Goal: Communication & Community: Answer question/provide support

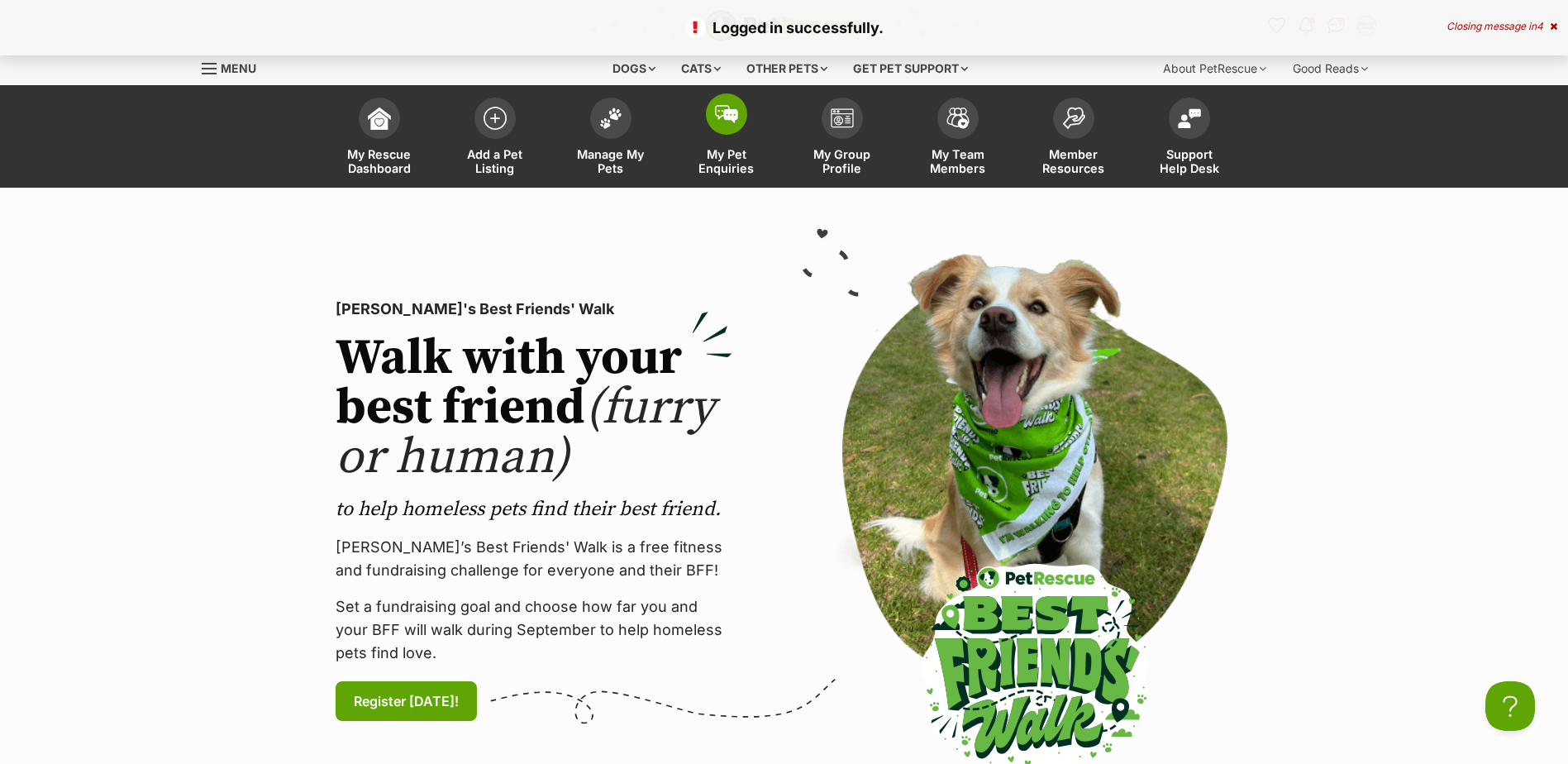
click at [732, 162] on span "My Pet Enquiries" at bounding box center [727, 161] width 75 height 28
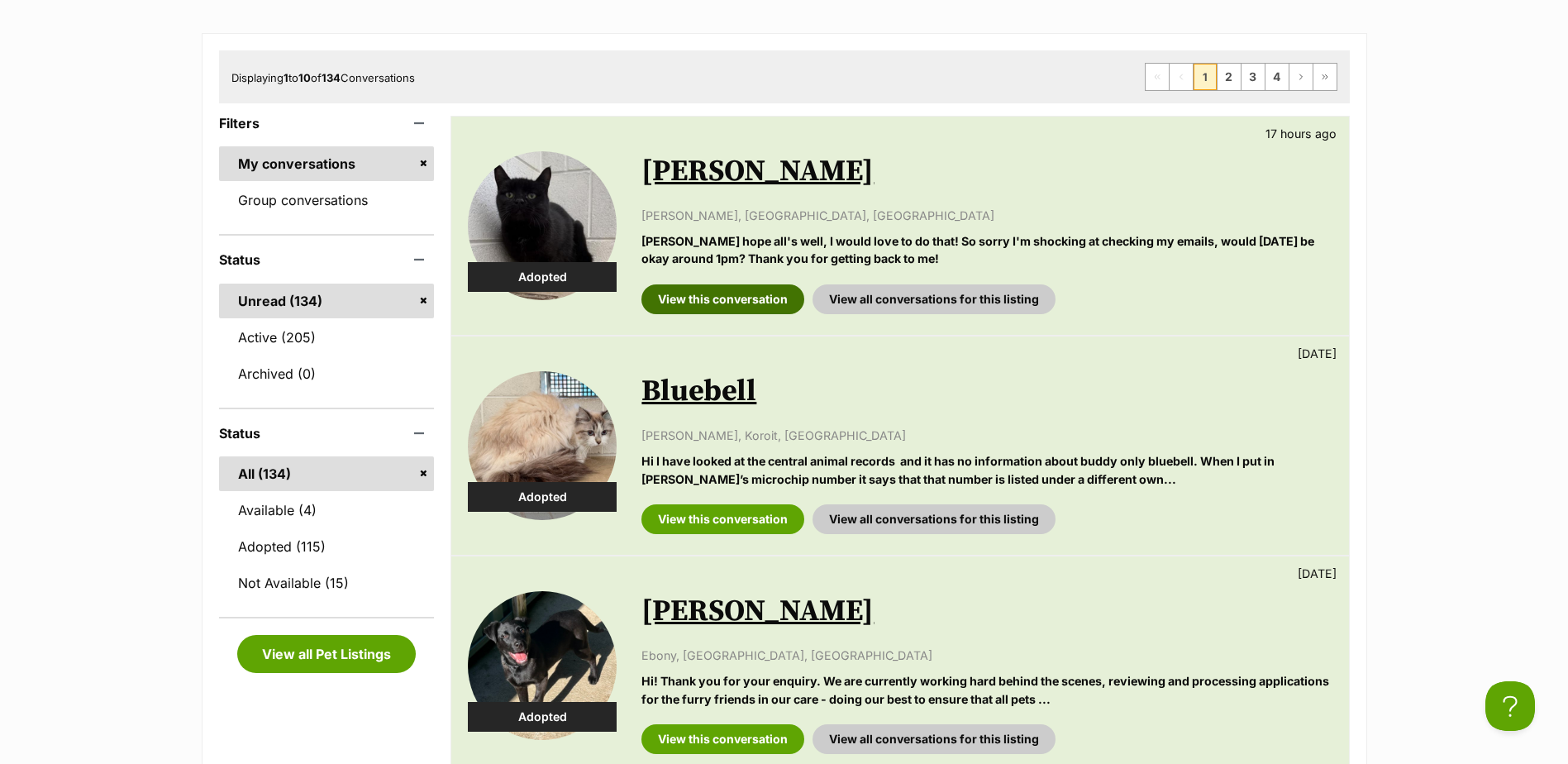
click at [744, 300] on link "View this conversation" at bounding box center [723, 299] width 163 height 30
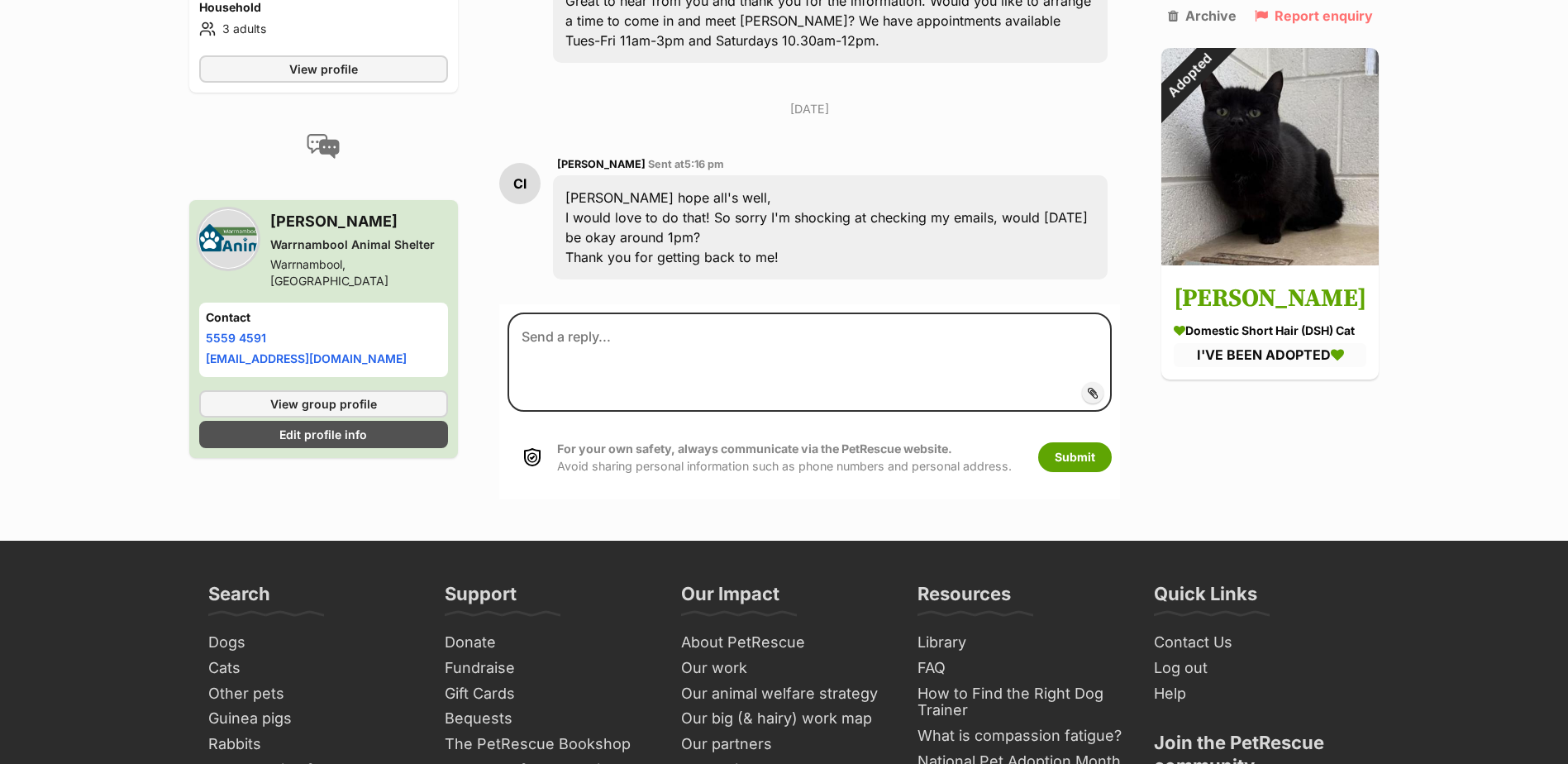
scroll to position [1260, 0]
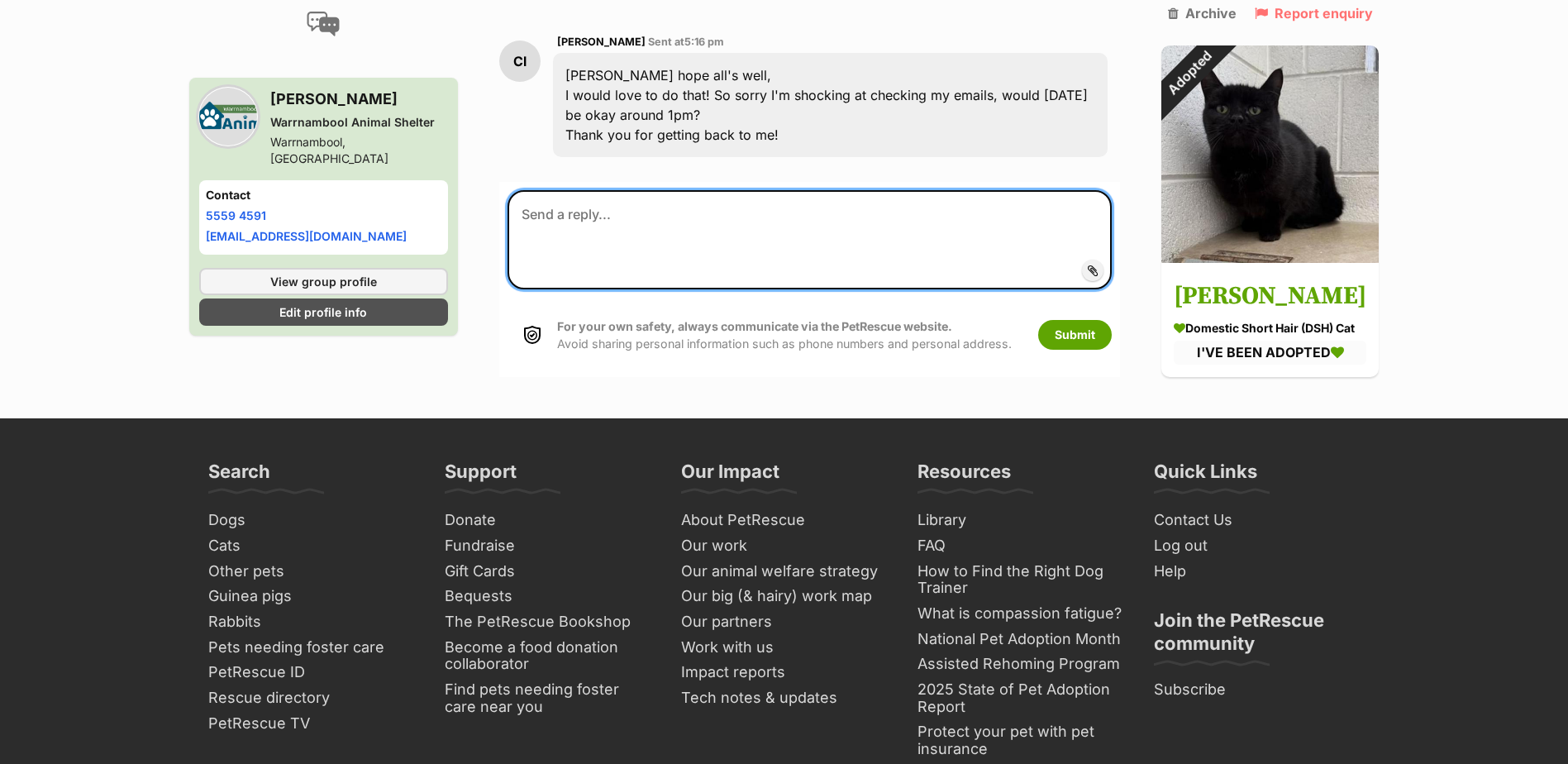
click at [735, 193] on textarea at bounding box center [810, 239] width 605 height 99
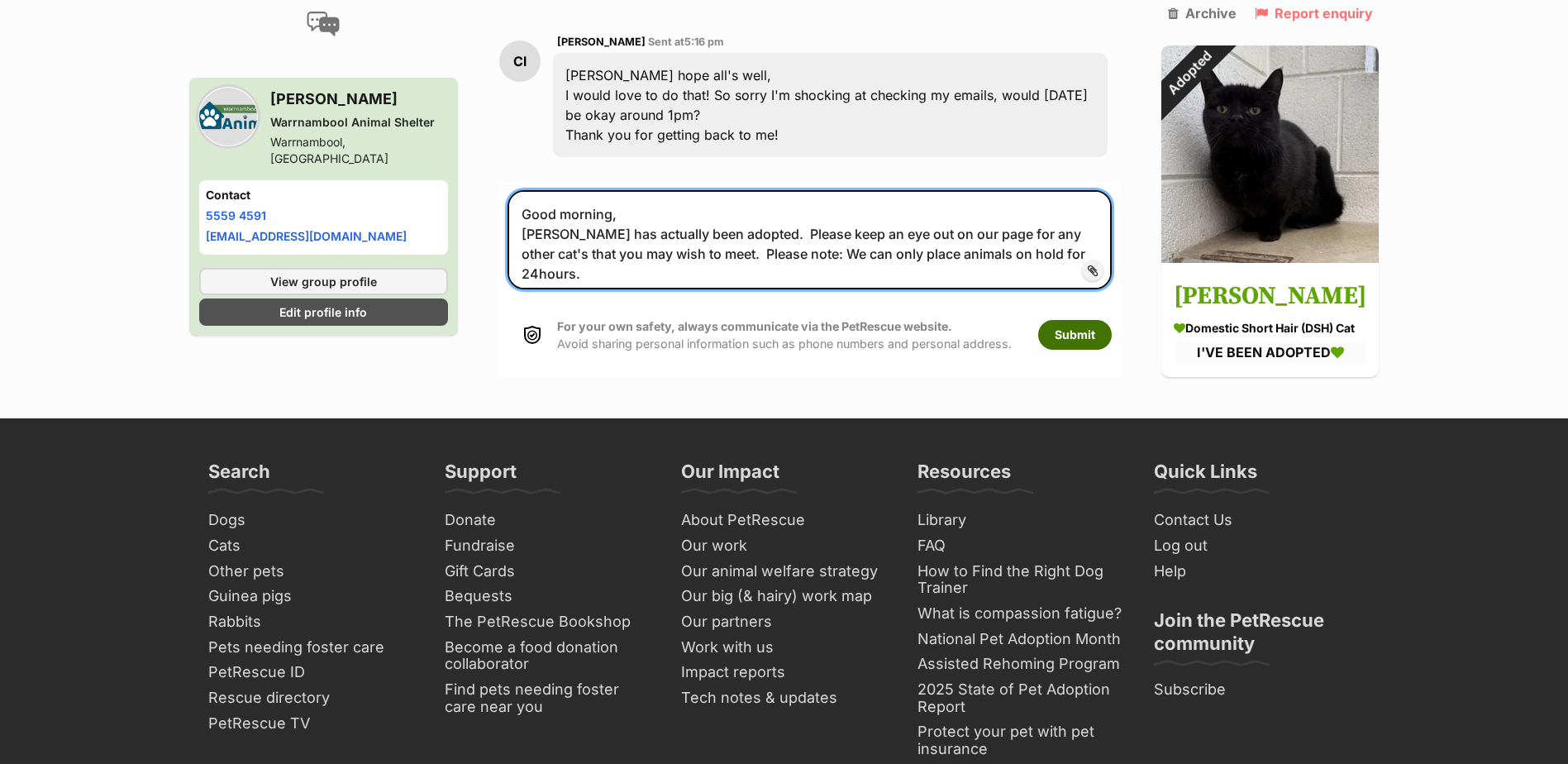
type textarea "Good morning, Aragon has actually been adopted. Please keep an eye out on our p…"
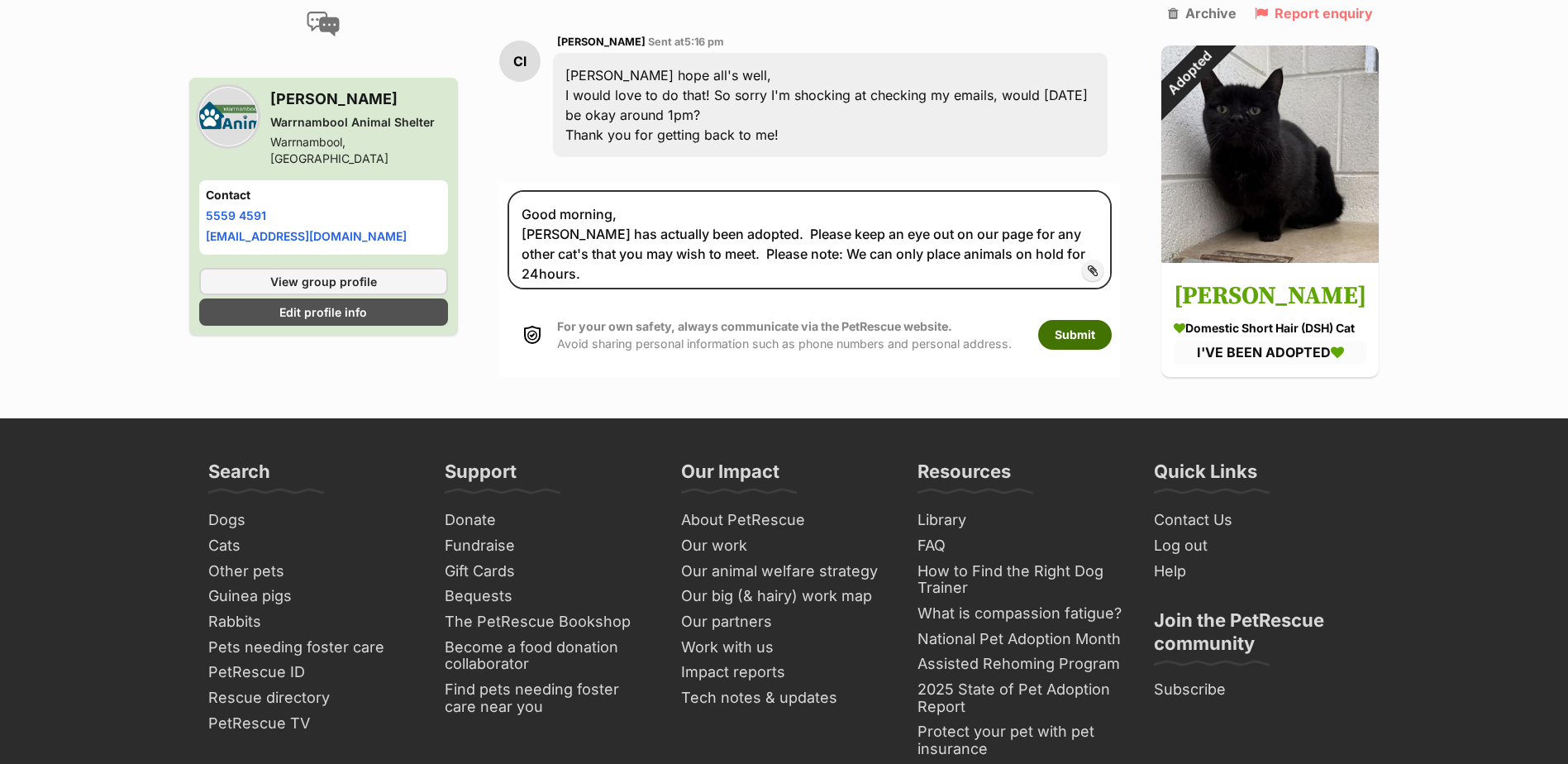
click at [1094, 320] on button "Submit" at bounding box center [1075, 335] width 74 height 30
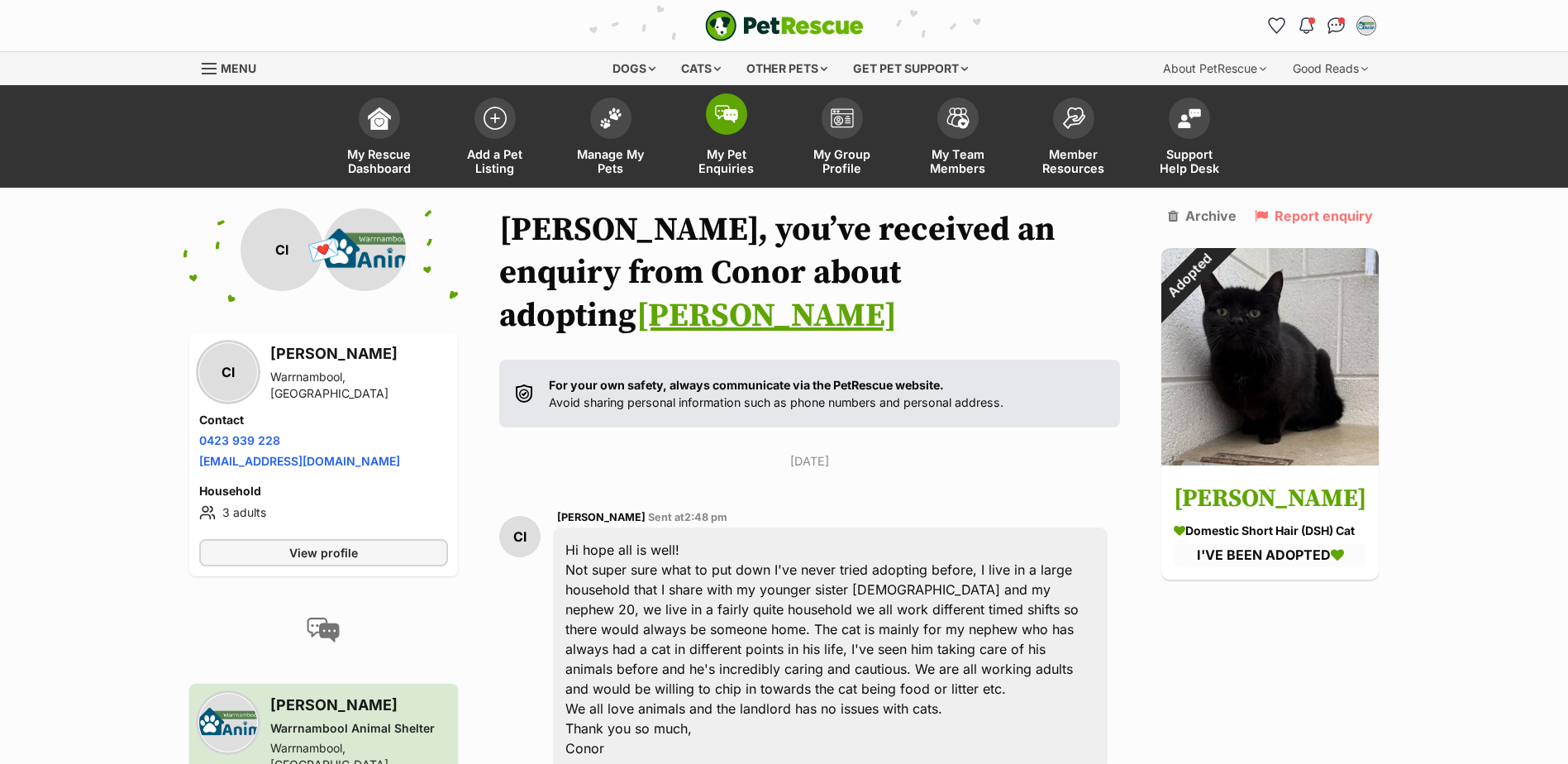
click at [712, 146] on link "My Pet Enquiries" at bounding box center [727, 139] width 116 height 98
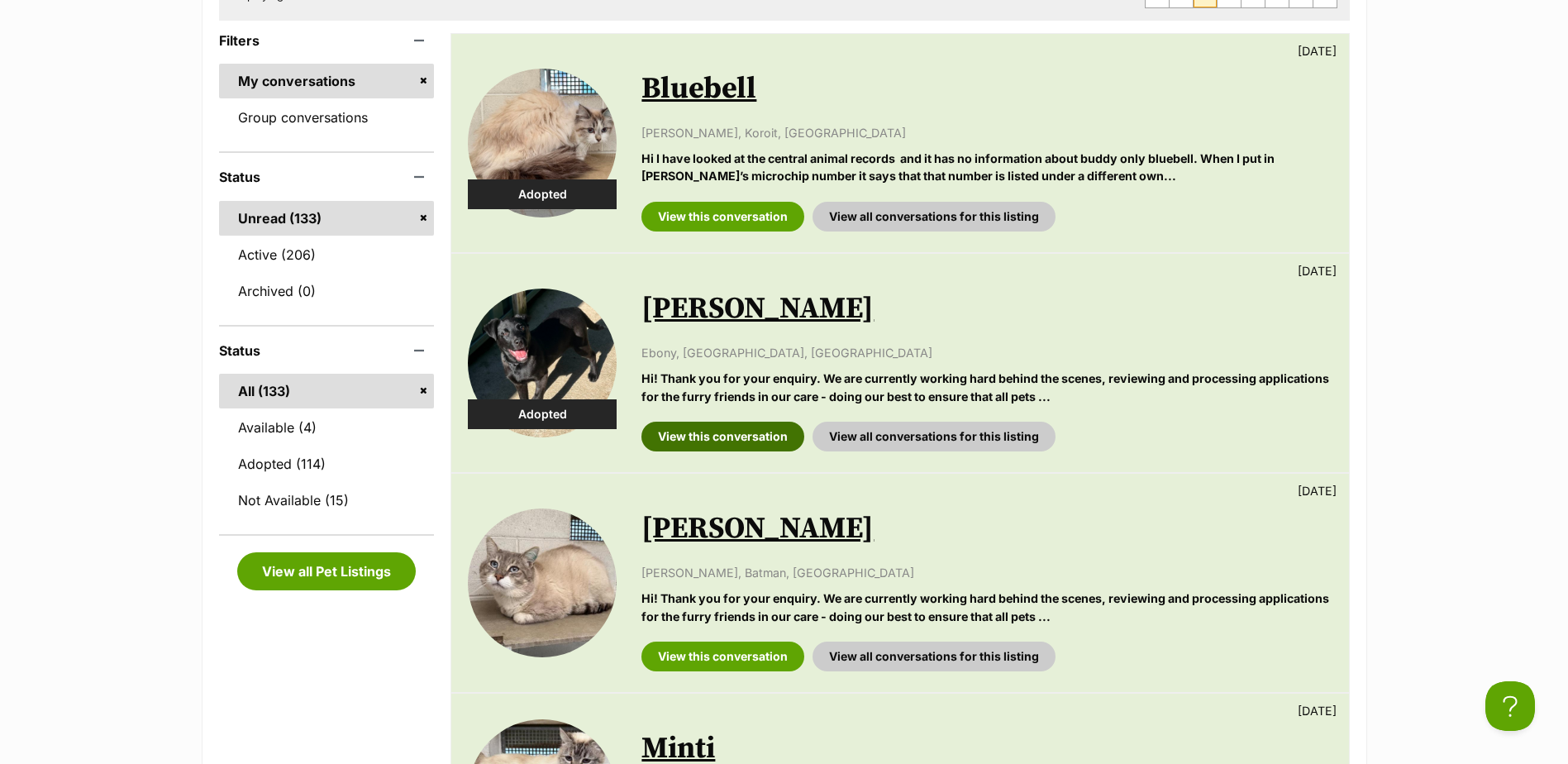
click at [717, 430] on link "View this conversation" at bounding box center [723, 437] width 163 height 30
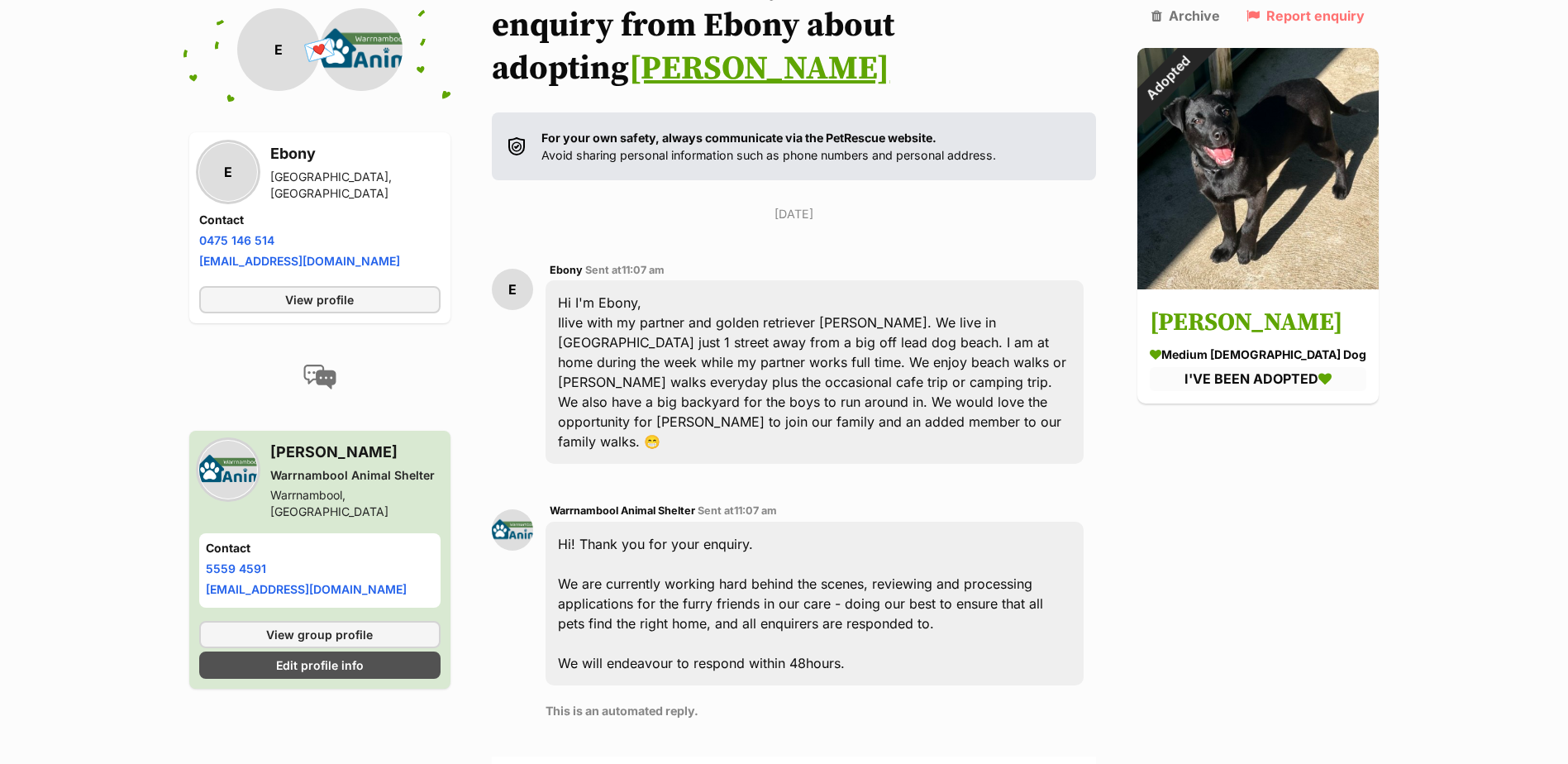
scroll to position [89, 0]
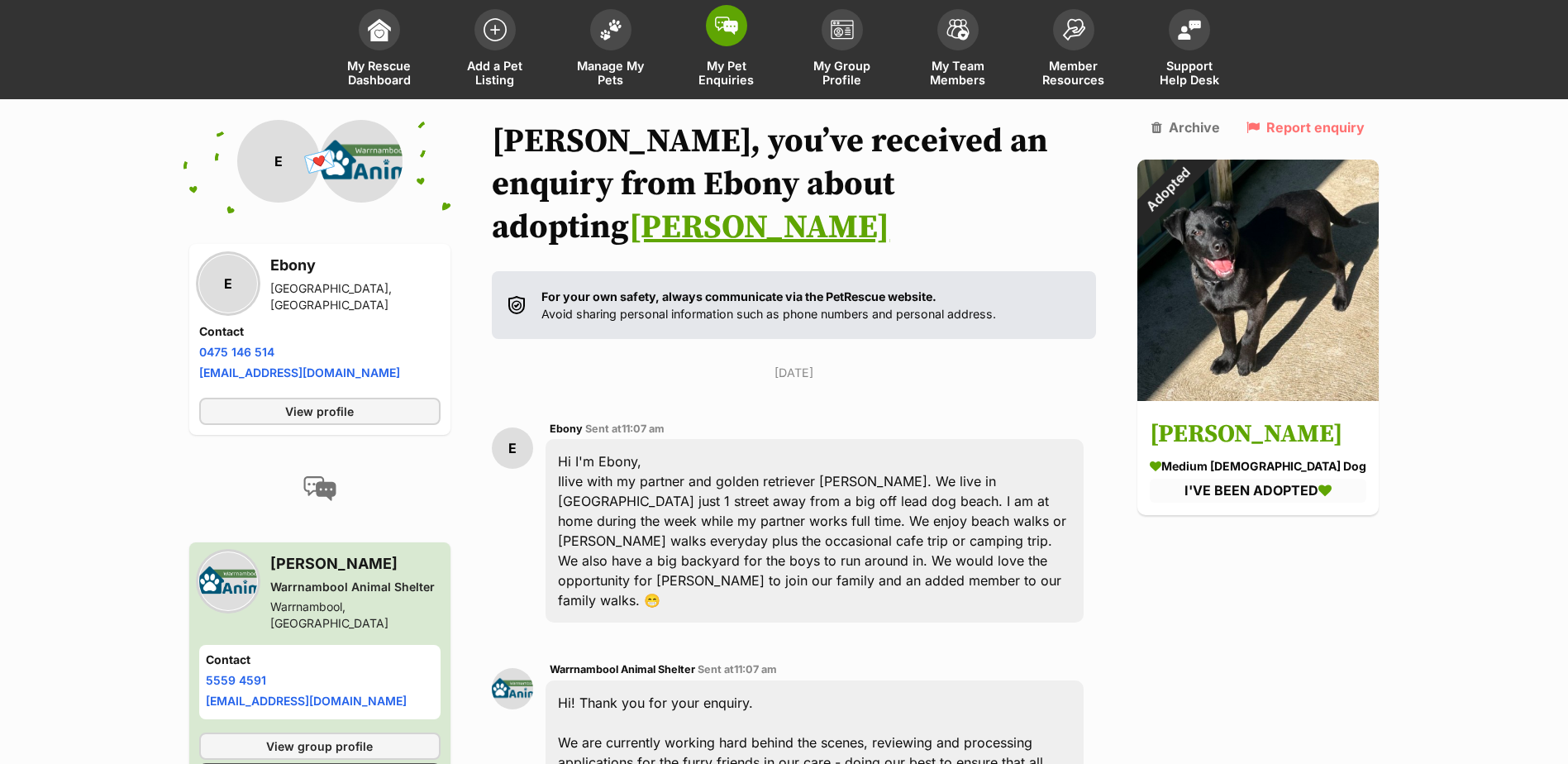
click at [737, 61] on span "My Pet Enquiries" at bounding box center [727, 73] width 75 height 28
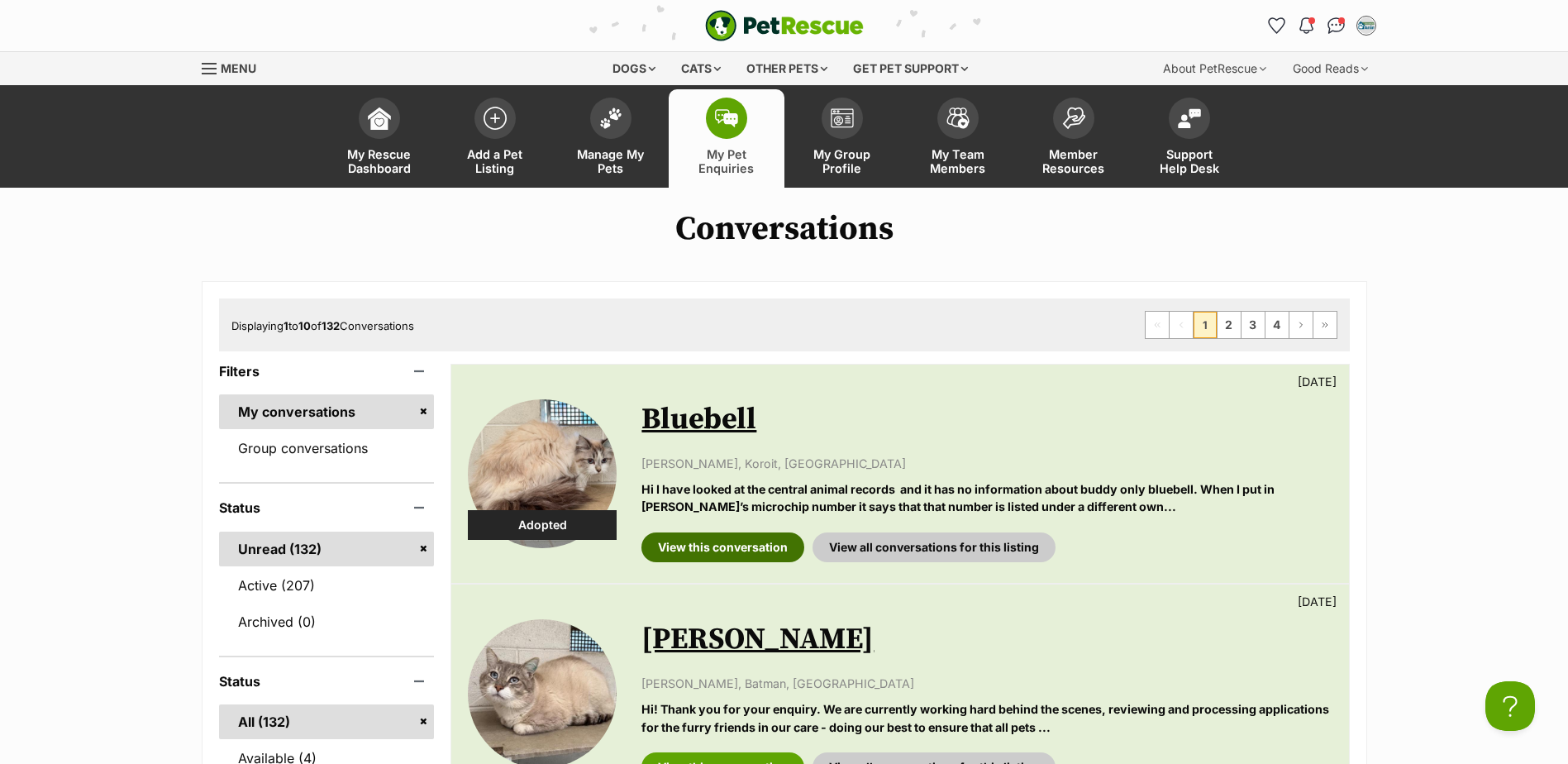
click at [739, 540] on link "View this conversation" at bounding box center [723, 547] width 163 height 30
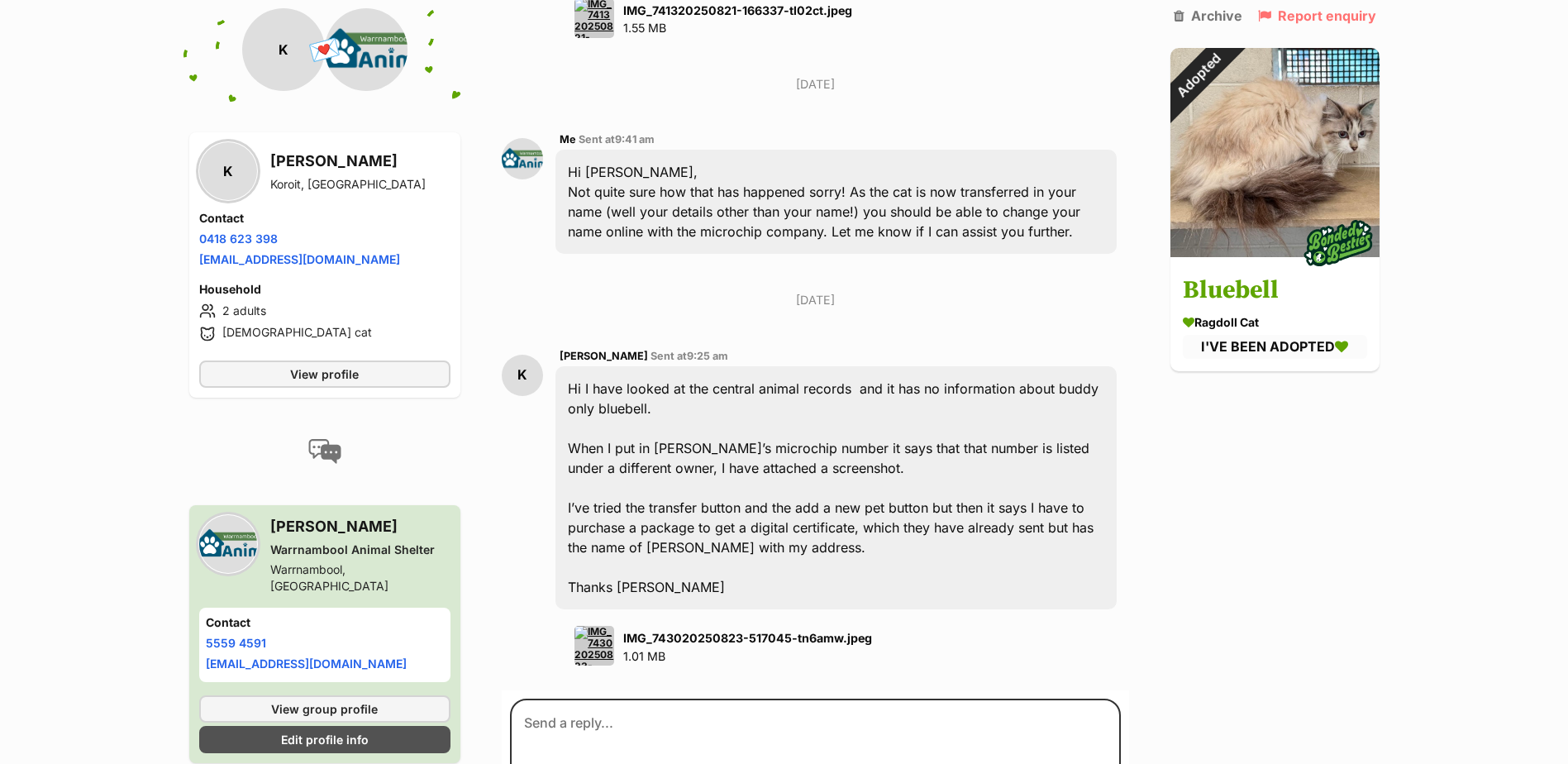
scroll to position [2154, 0]
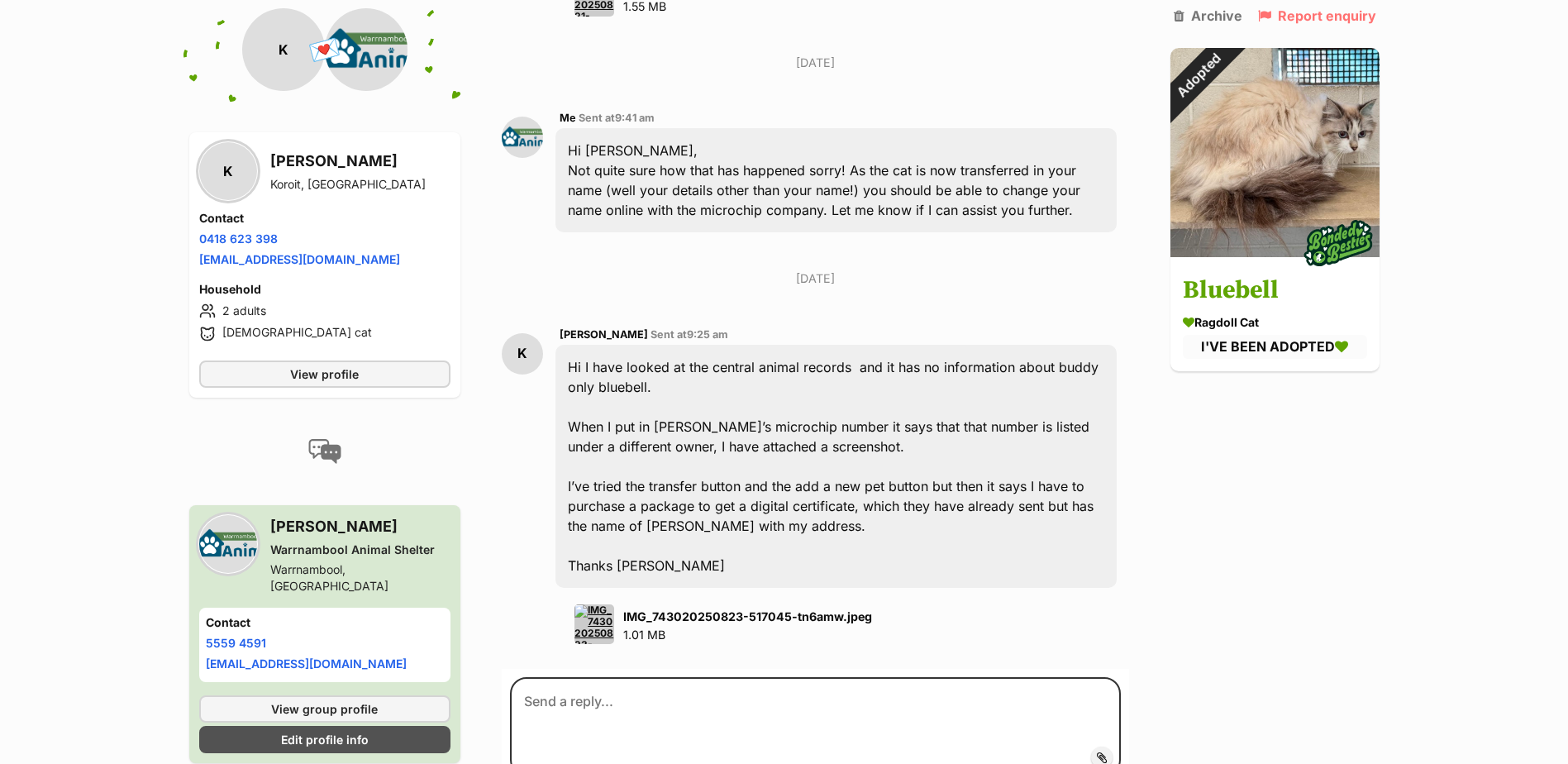
click at [610, 604] on img at bounding box center [594, 624] width 39 height 39
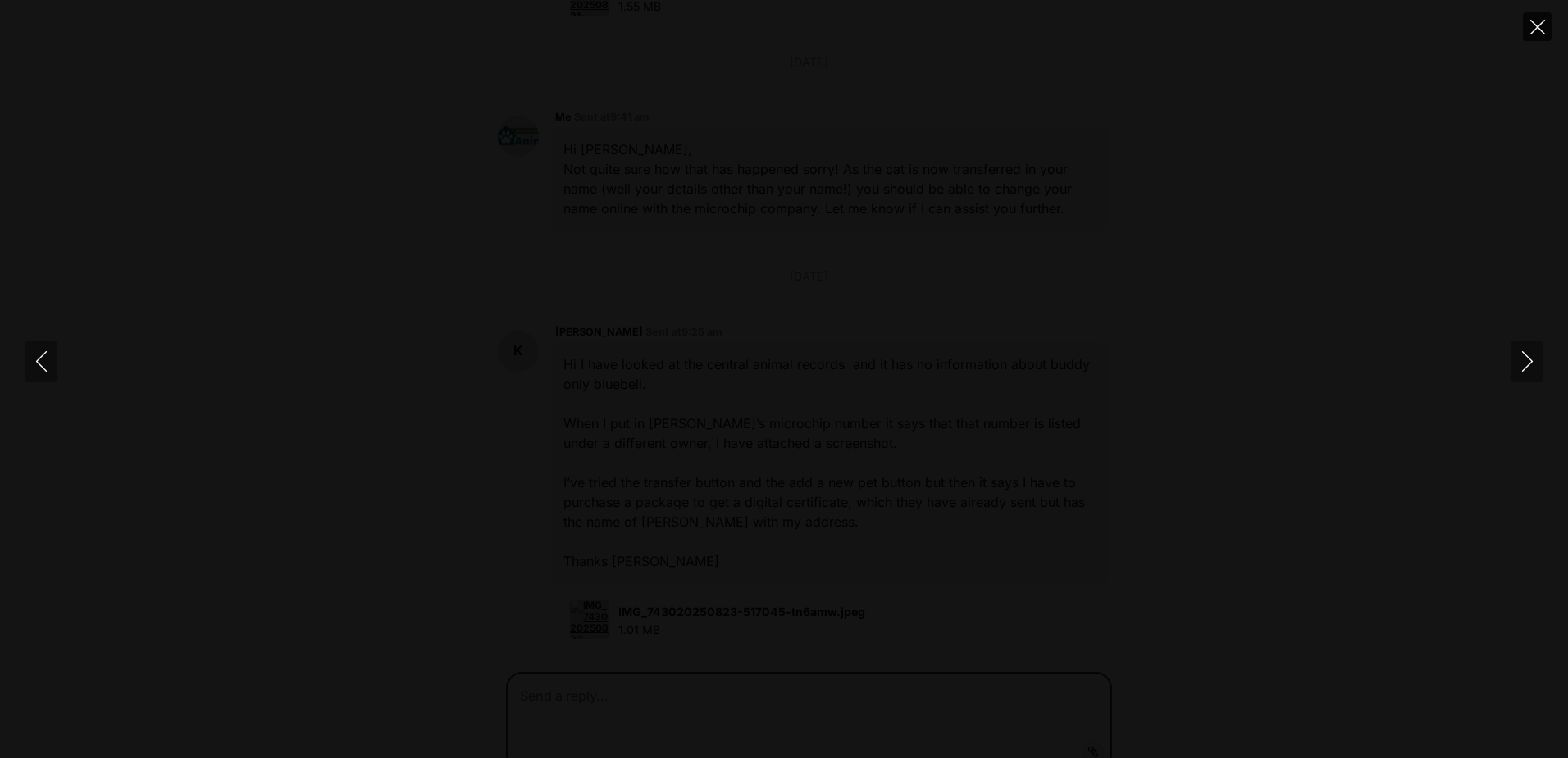
click at [1536, 29] on icon "Close" at bounding box center [1537, 27] width 15 height 15
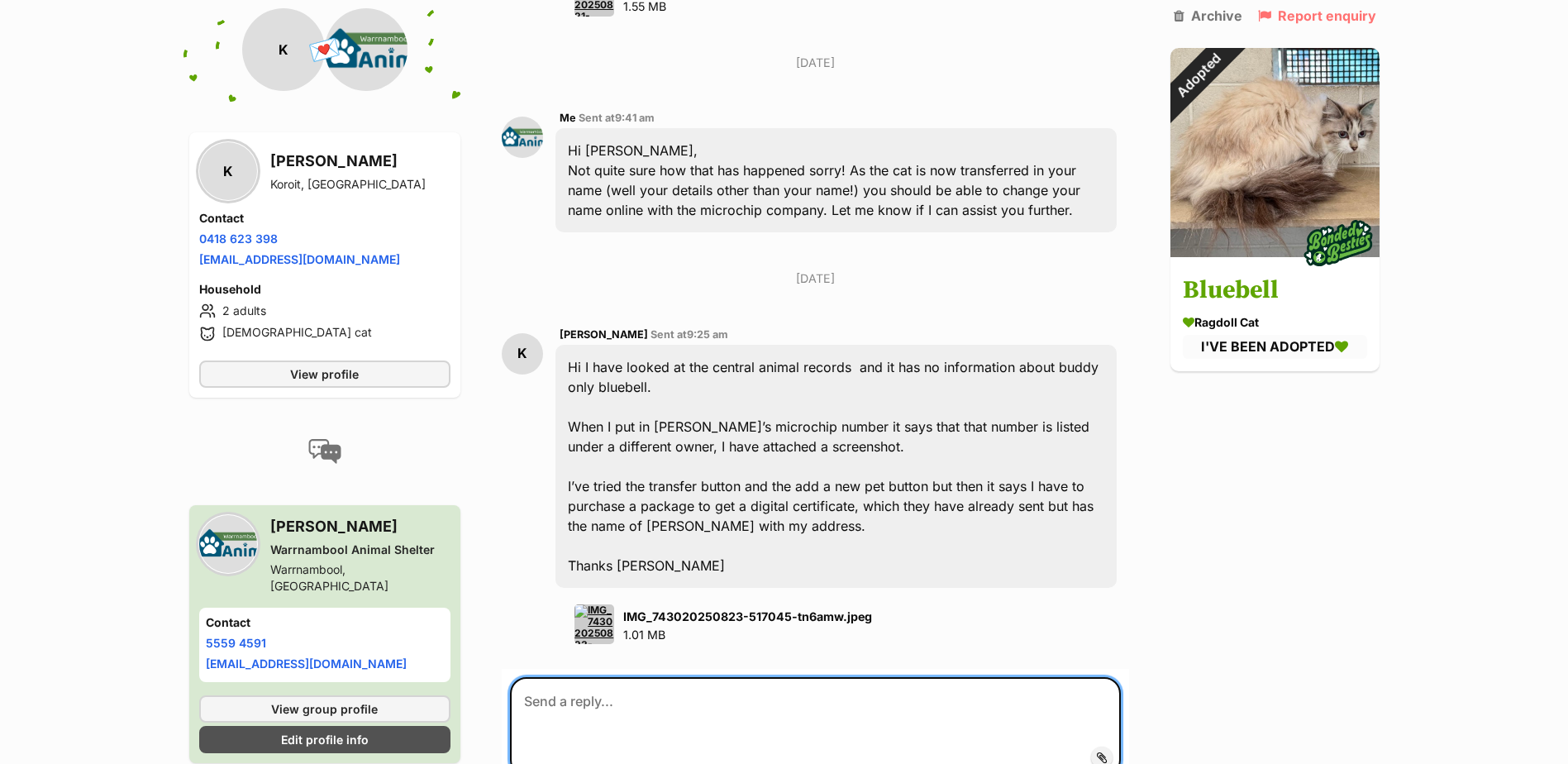
click at [689, 677] on textarea at bounding box center [814, 726] width 610 height 99
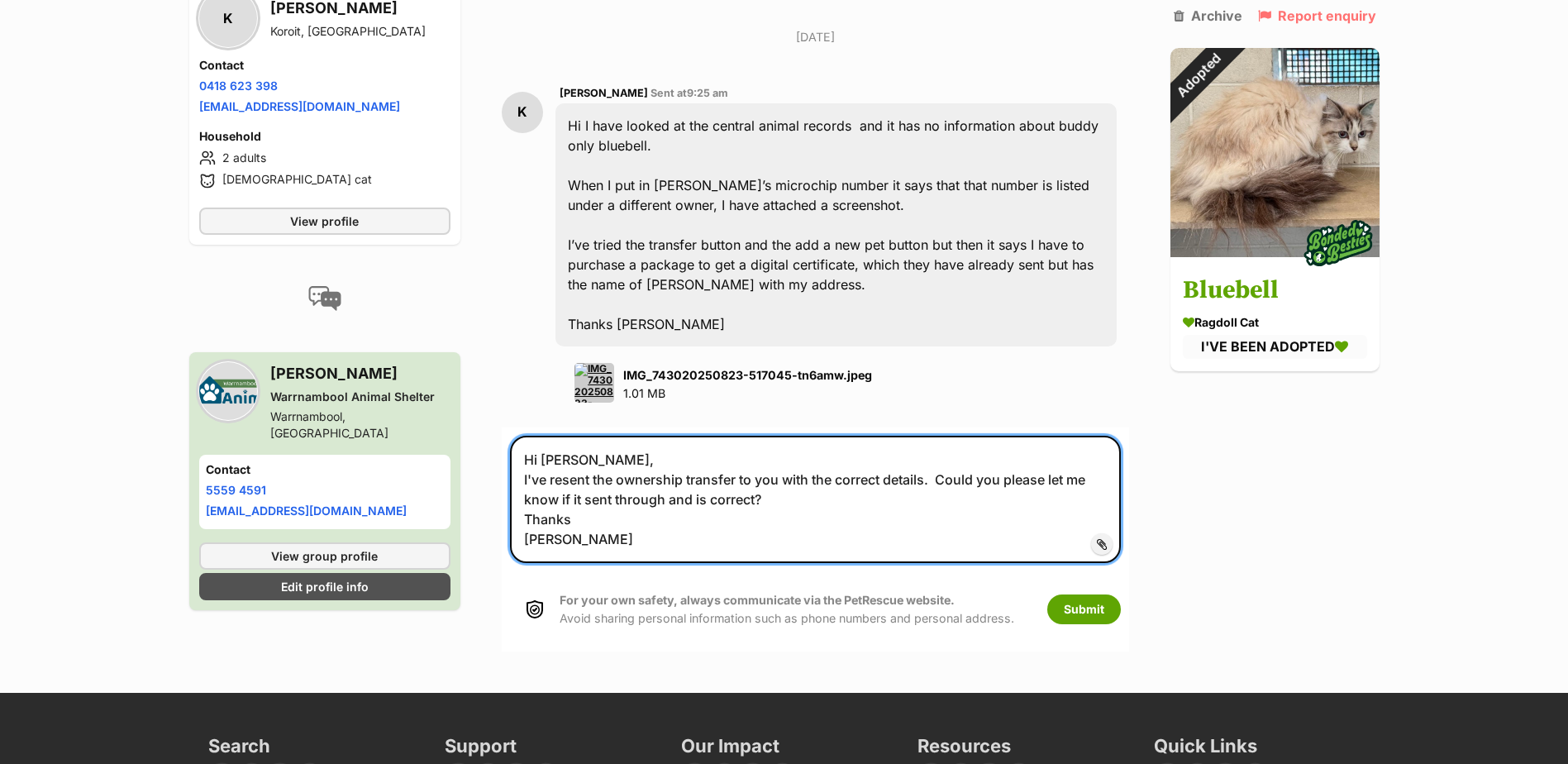
scroll to position [2403, 0]
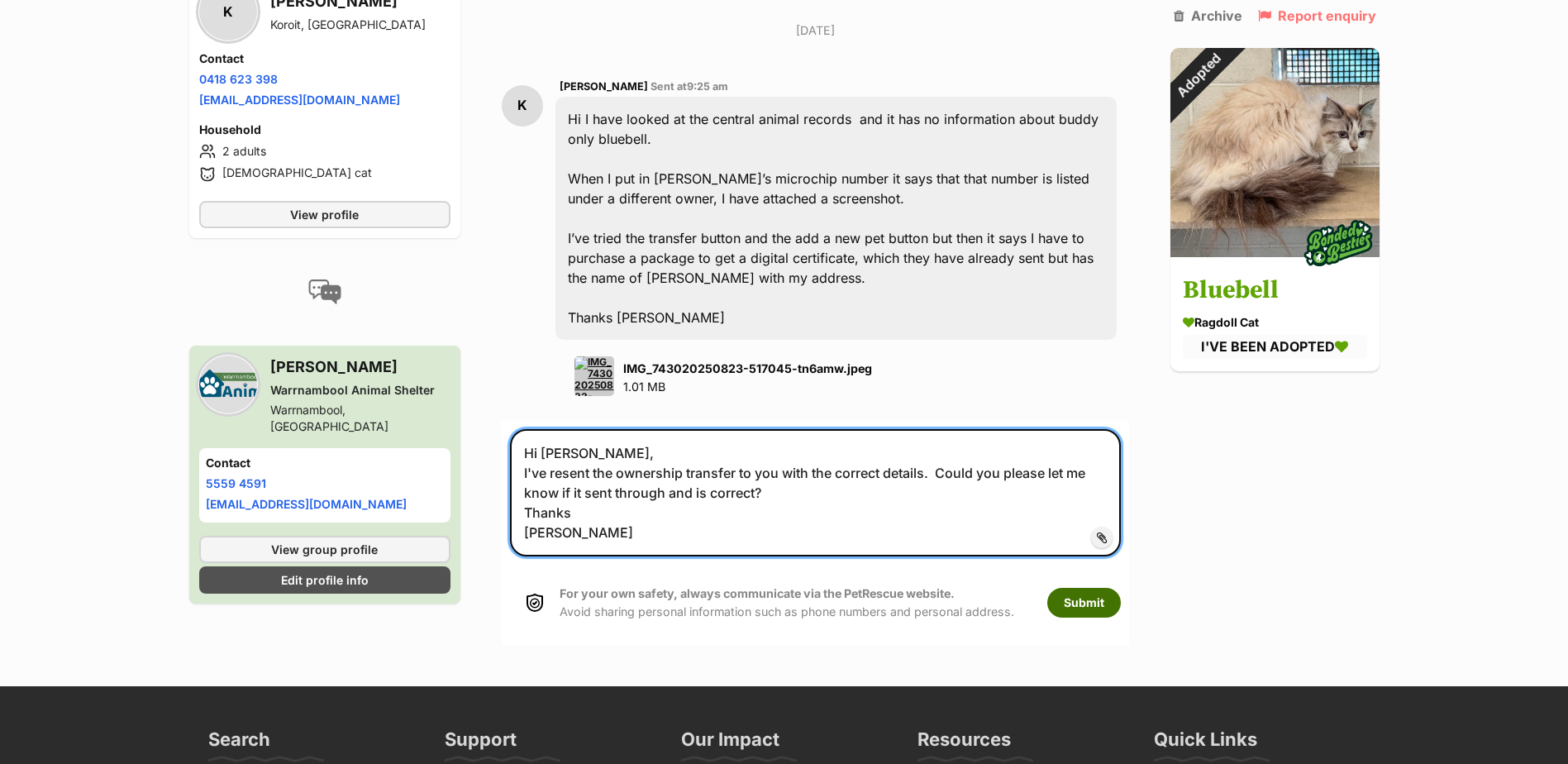
type textarea "Hi Karen, I've resent the ownership transfer to you with the correct details. C…"
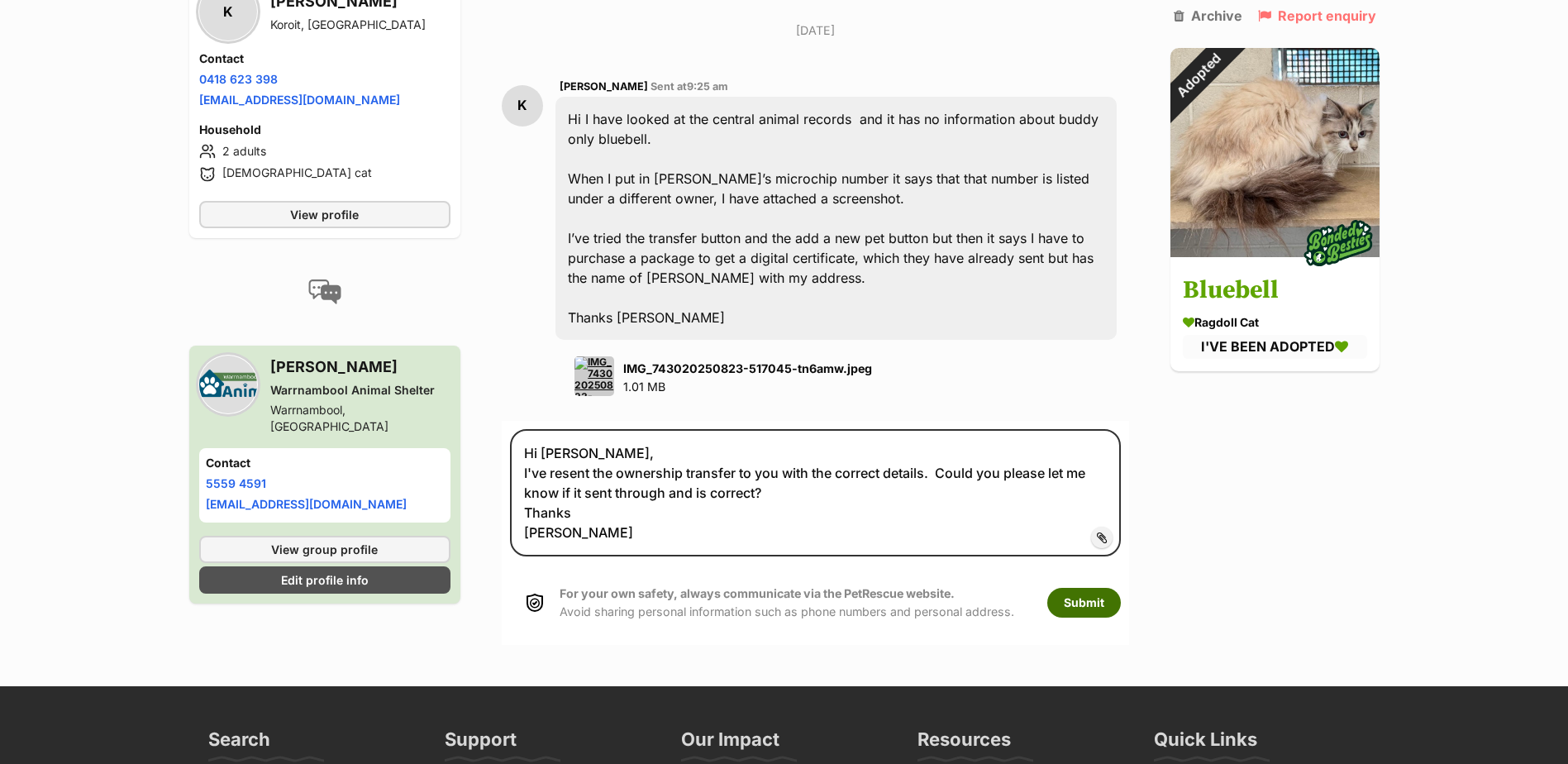
click at [1087, 588] on button "Submit" at bounding box center [1085, 603] width 74 height 30
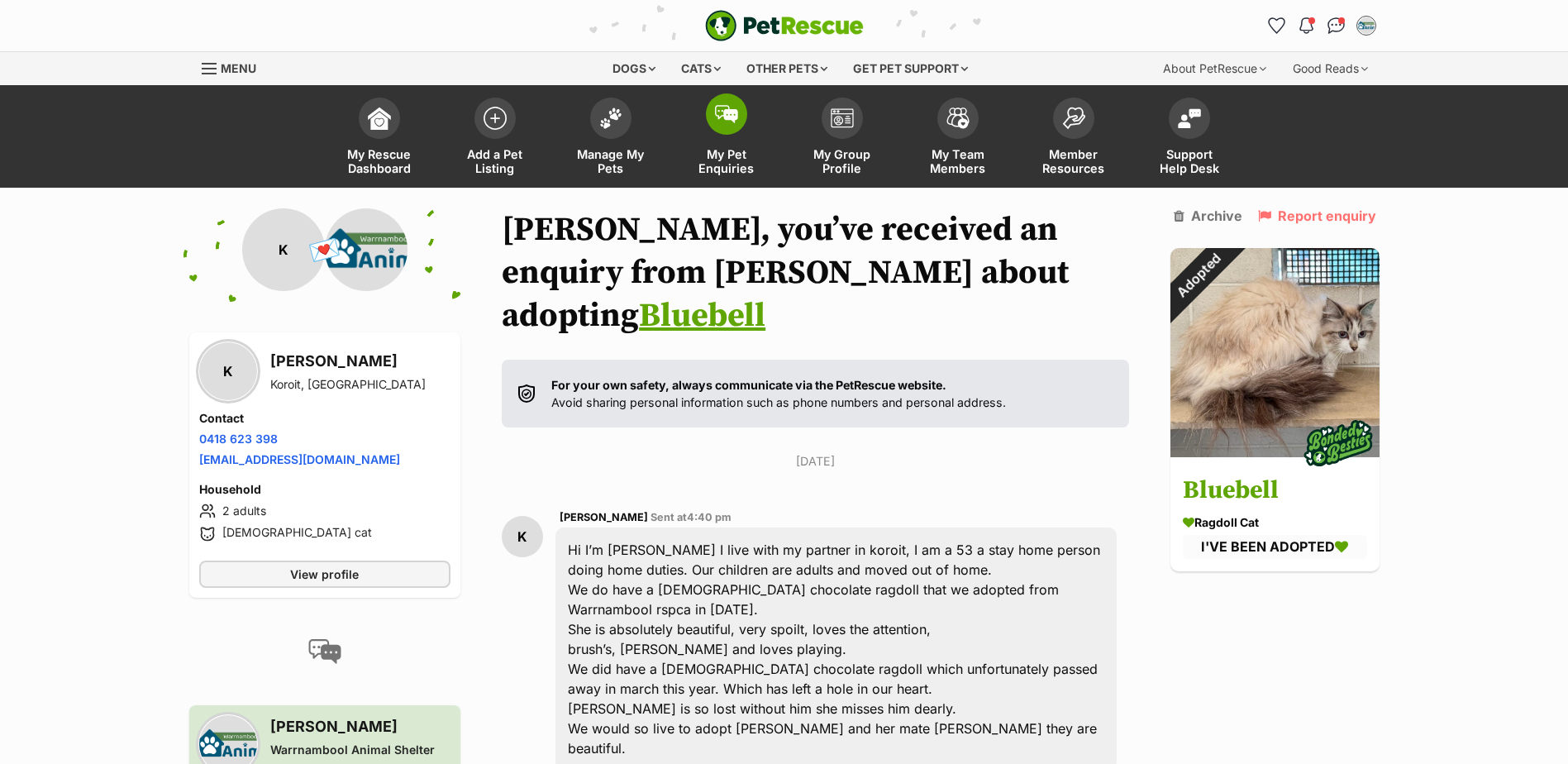
click at [740, 161] on span "My Pet Enquiries" at bounding box center [727, 161] width 75 height 28
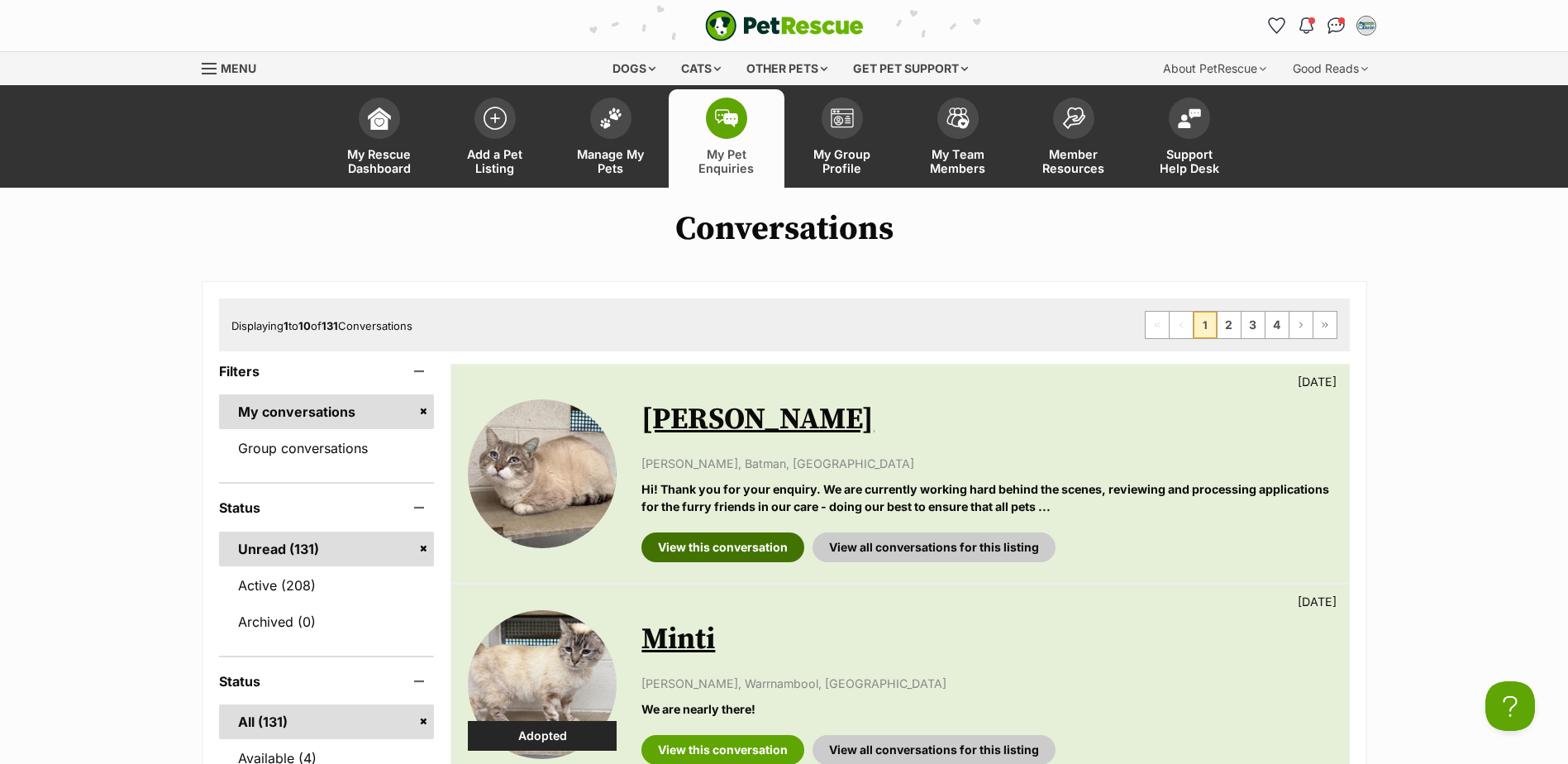
click at [721, 544] on link "View this conversation" at bounding box center [723, 547] width 163 height 30
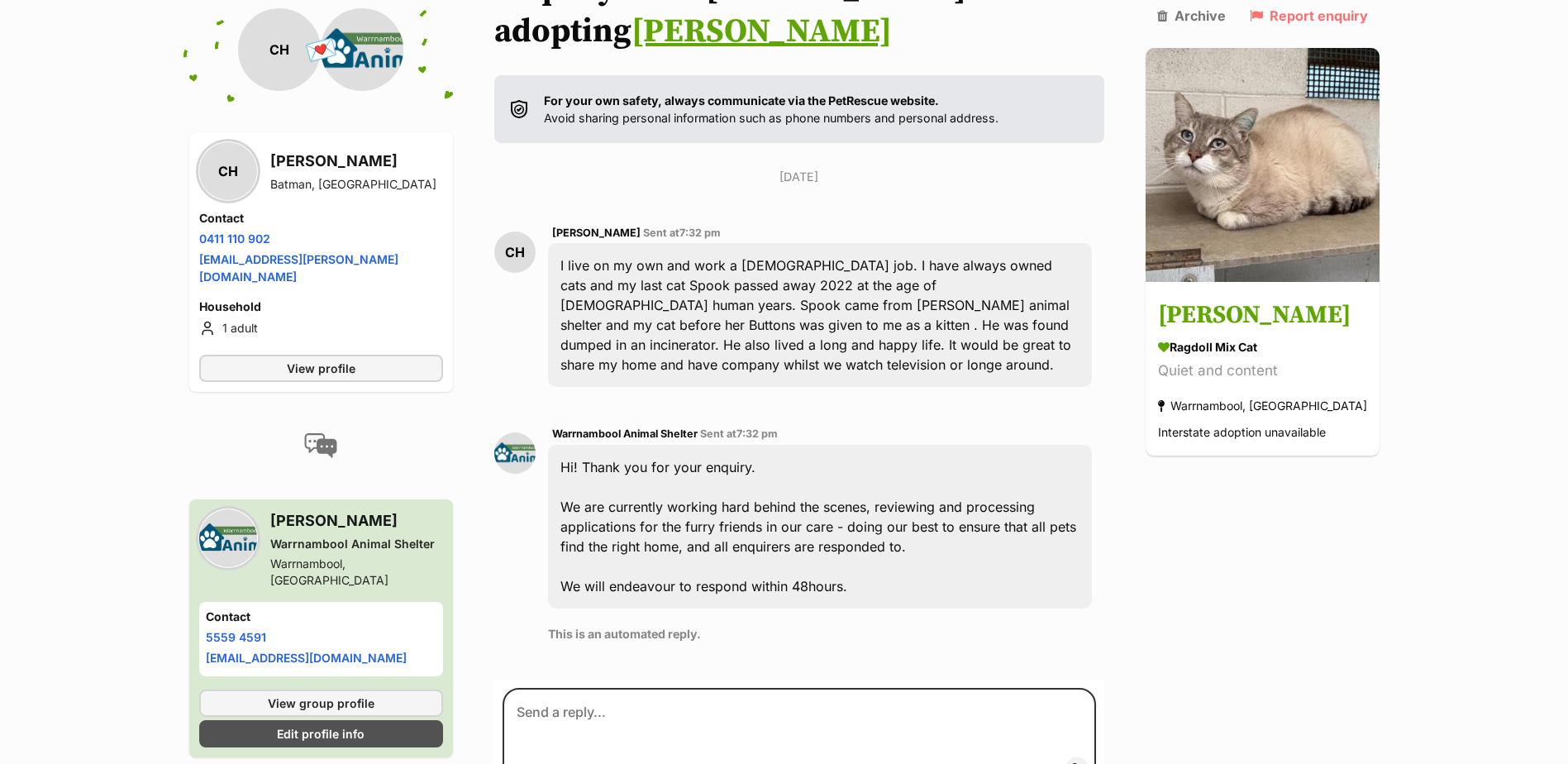
scroll to position [379, 0]
